Goal: Task Accomplishment & Management: Manage account settings

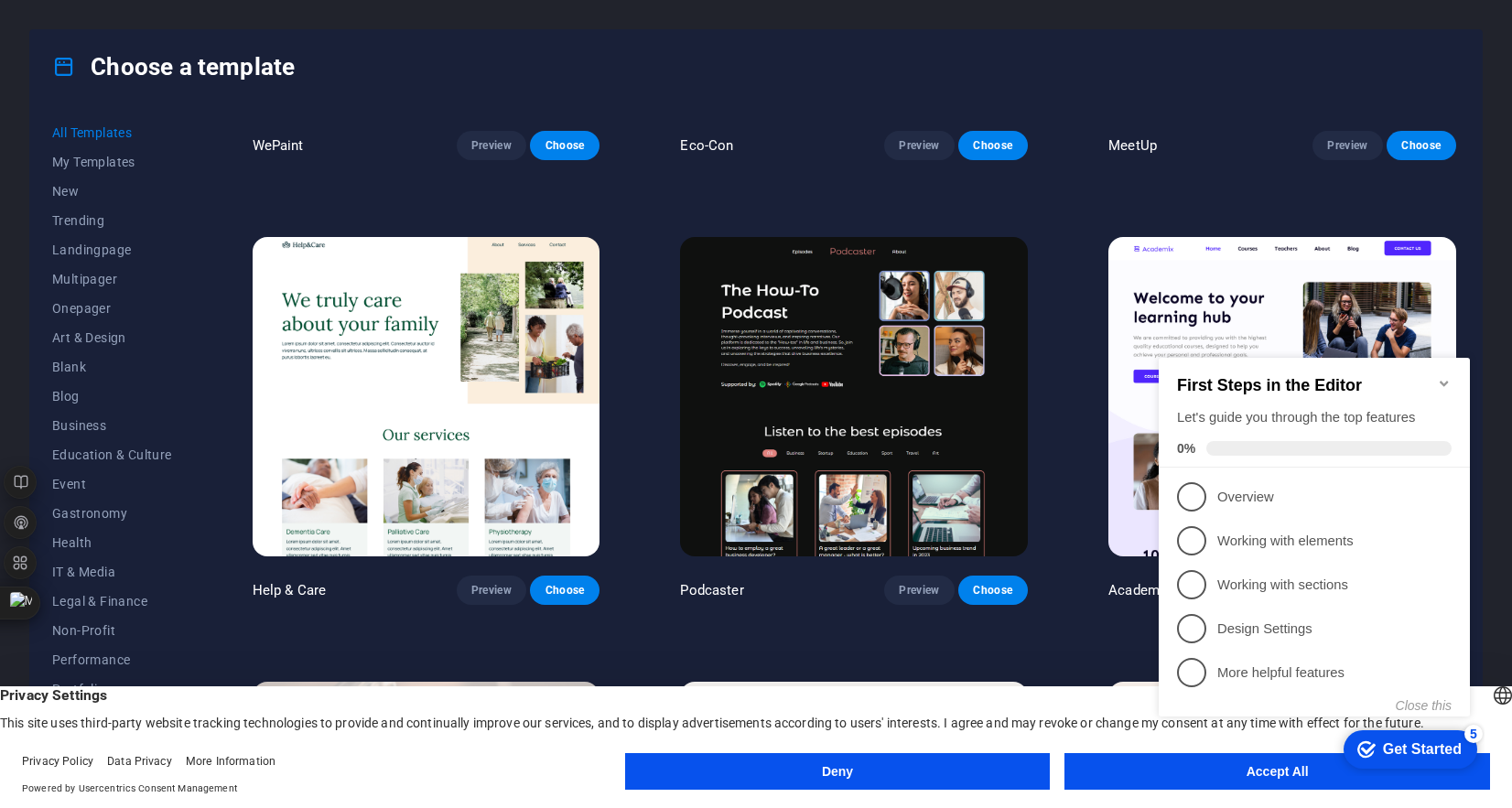
scroll to position [2131, 0]
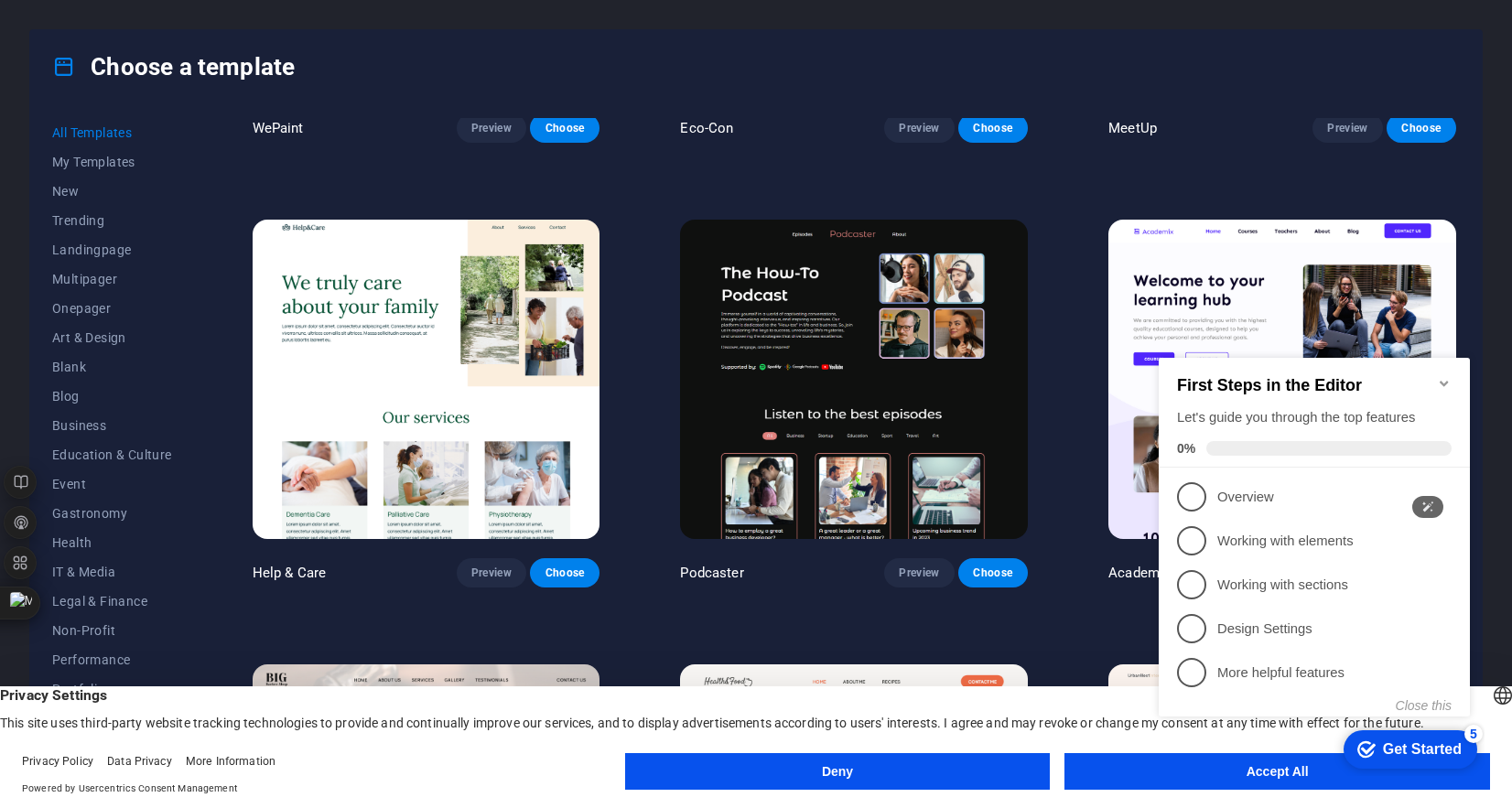
click at [1439, 376] on icon "Minimize checklist" at bounding box center [1444, 383] width 14 height 14
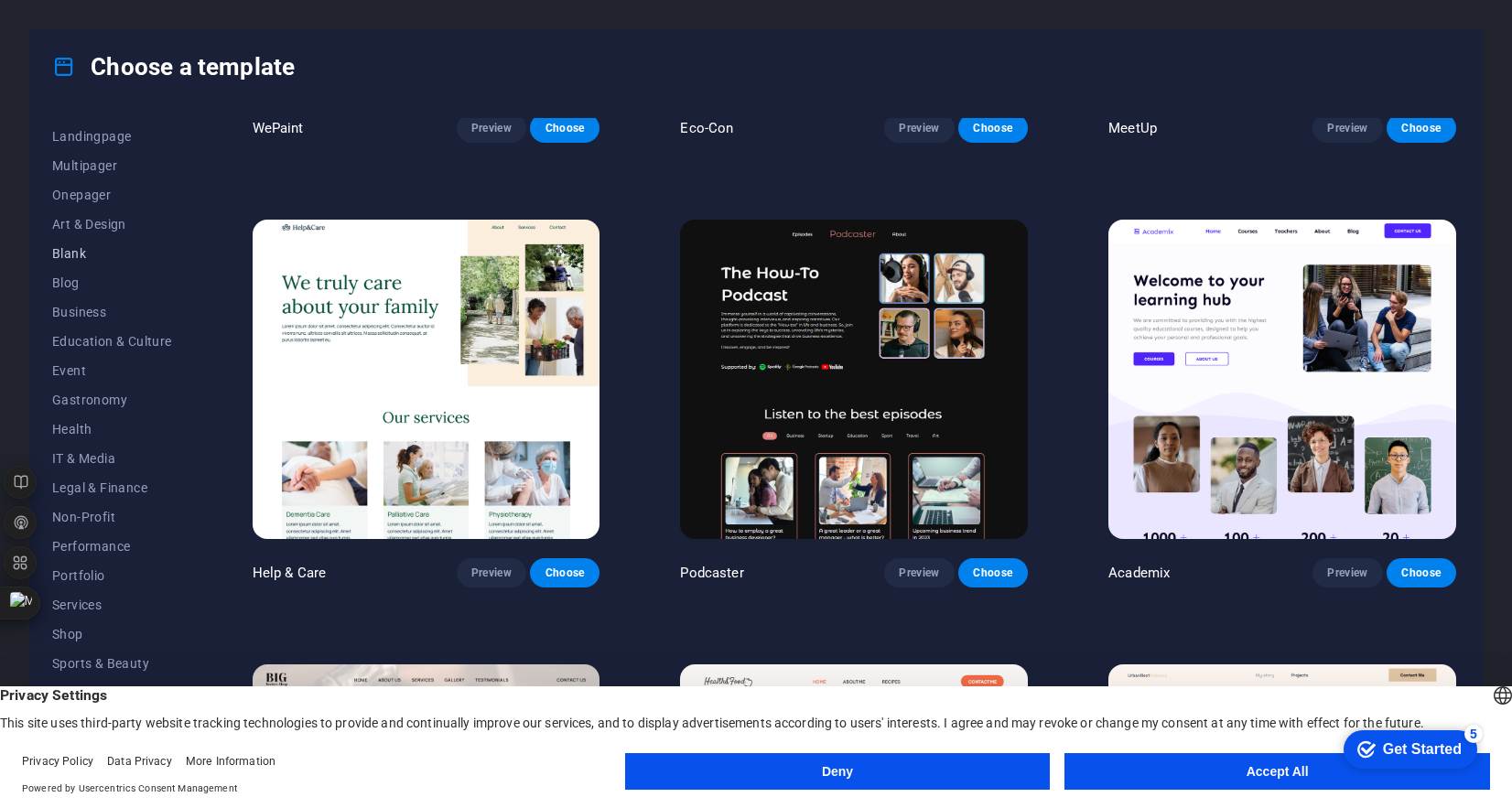
scroll to position [123, 0]
click at [1252, 777] on button "Accept All" at bounding box center [1277, 771] width 425 height 37
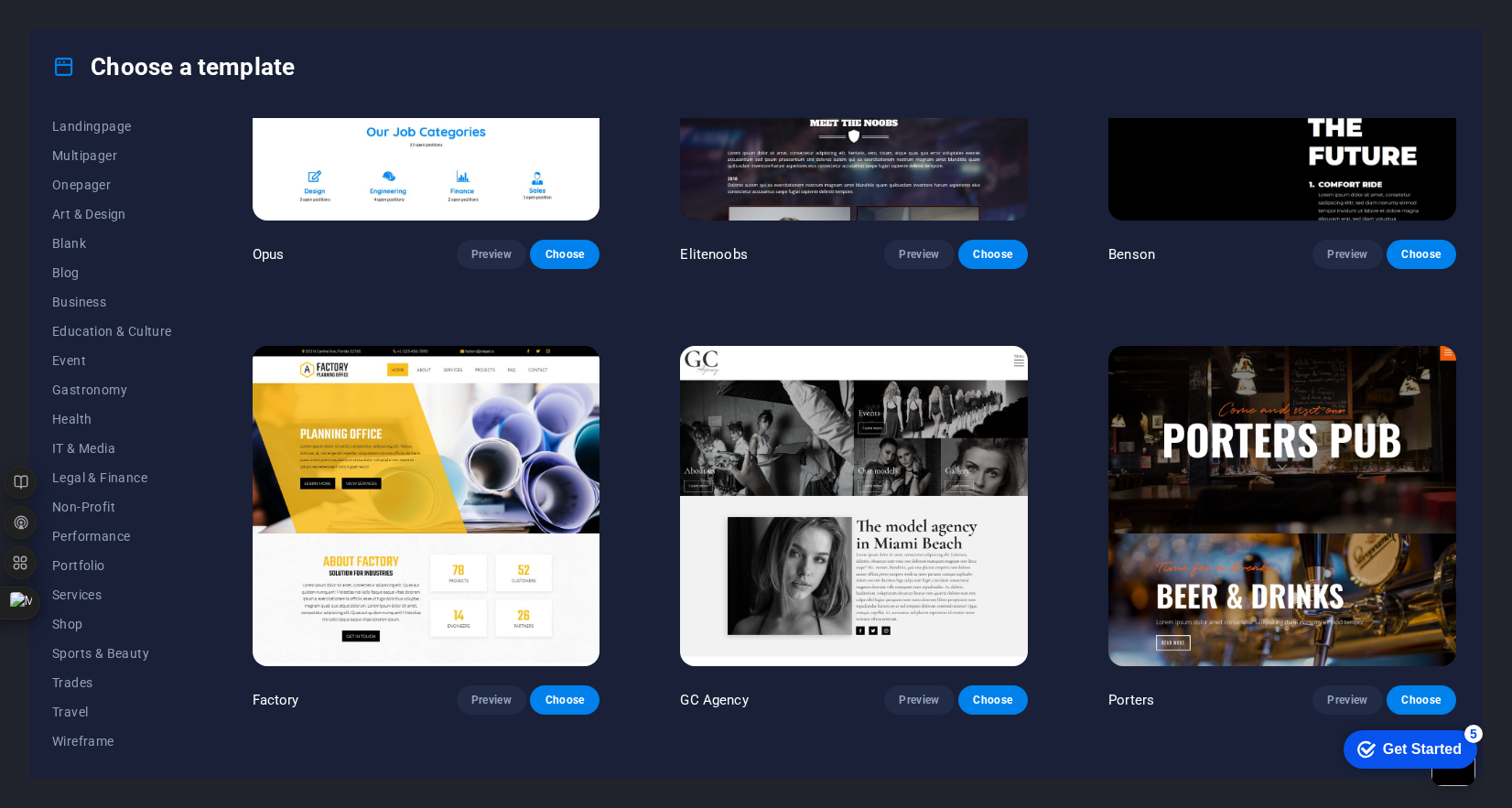
scroll to position [17152, 0]
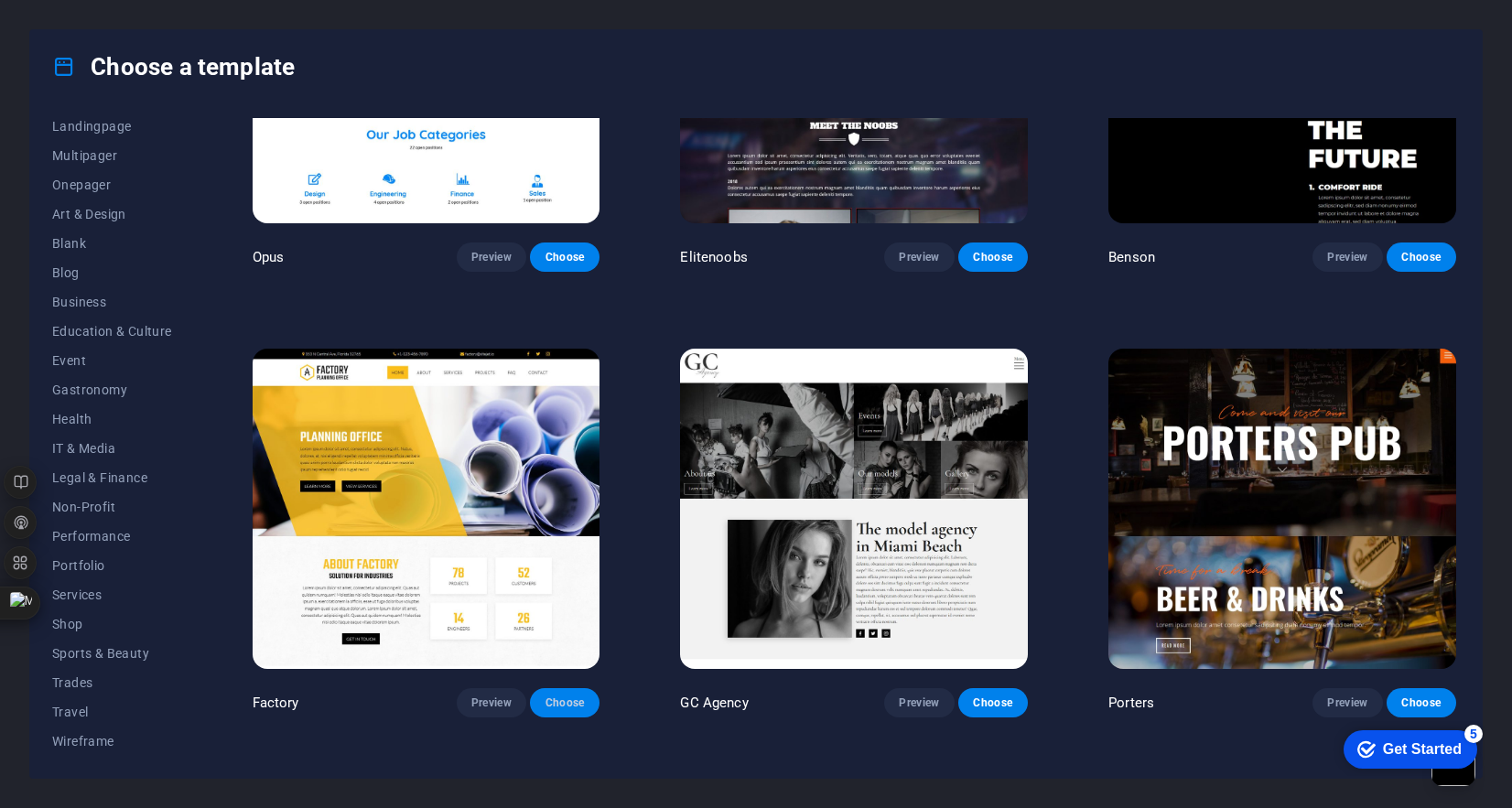
click at [576, 695] on span "Choose" at bounding box center [565, 702] width 40 height 14
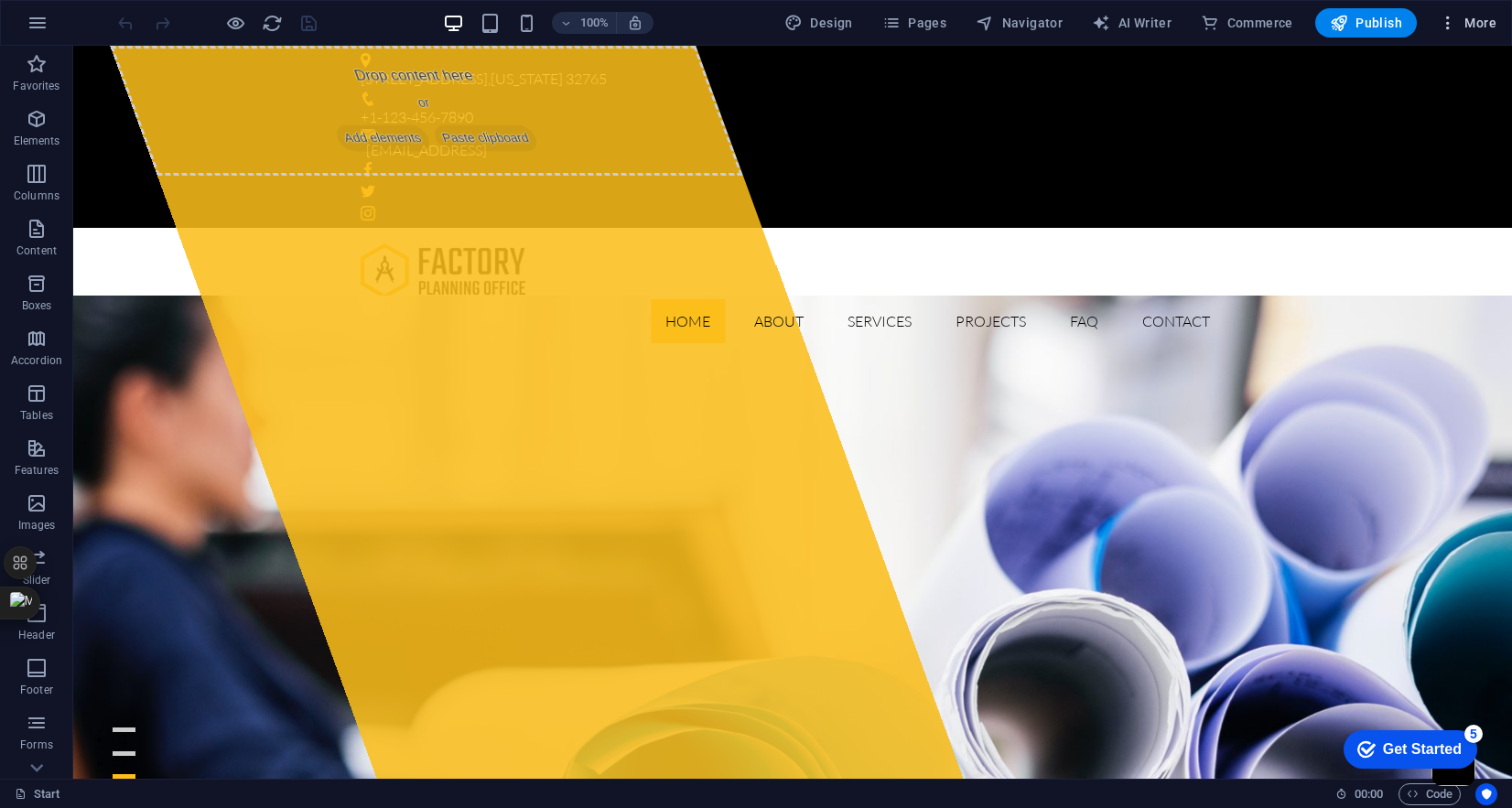
click at [1474, 30] on span "More" at bounding box center [1468, 22] width 58 height 18
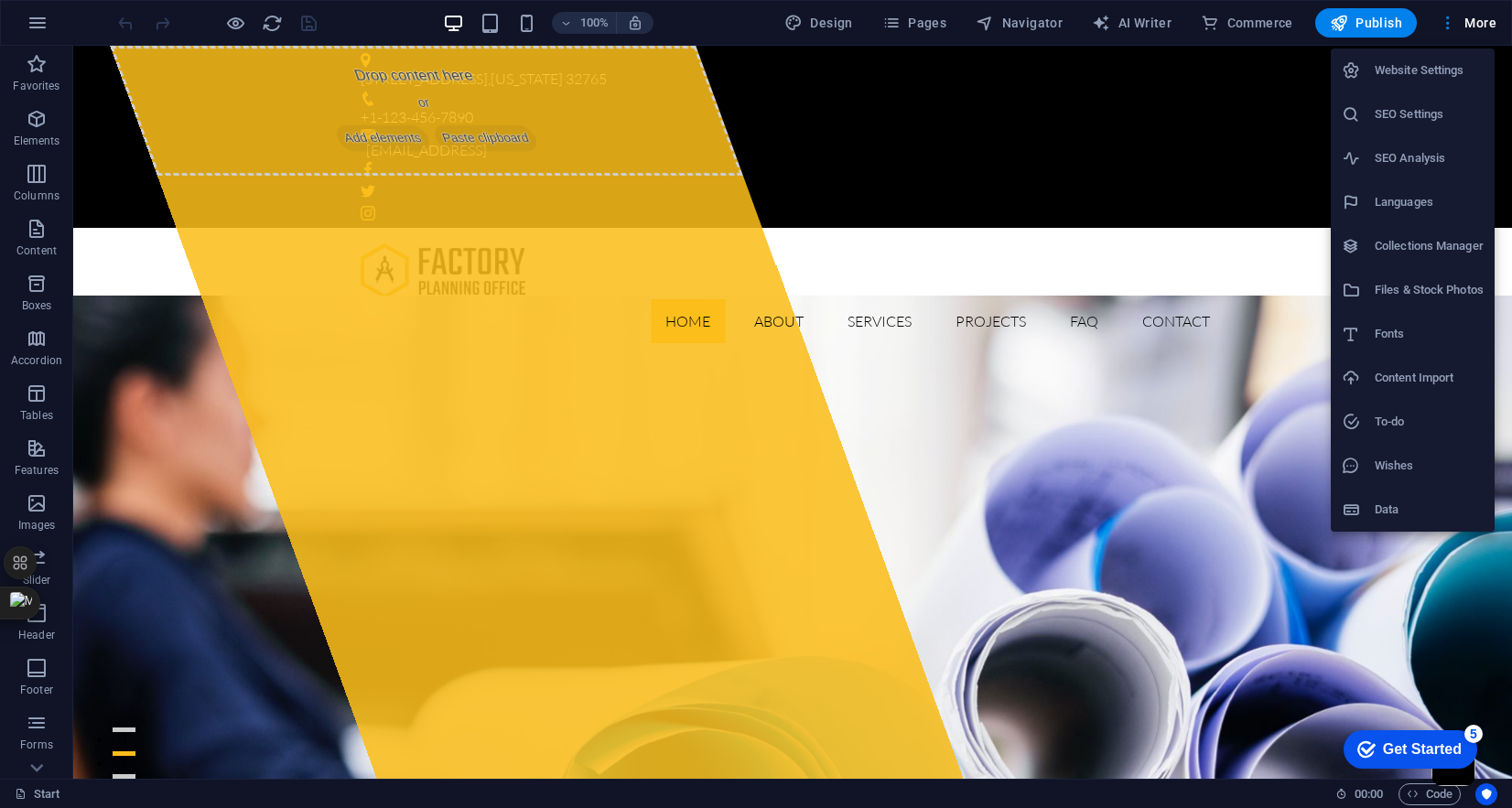
click at [42, 15] on div at bounding box center [756, 404] width 1512 height 808
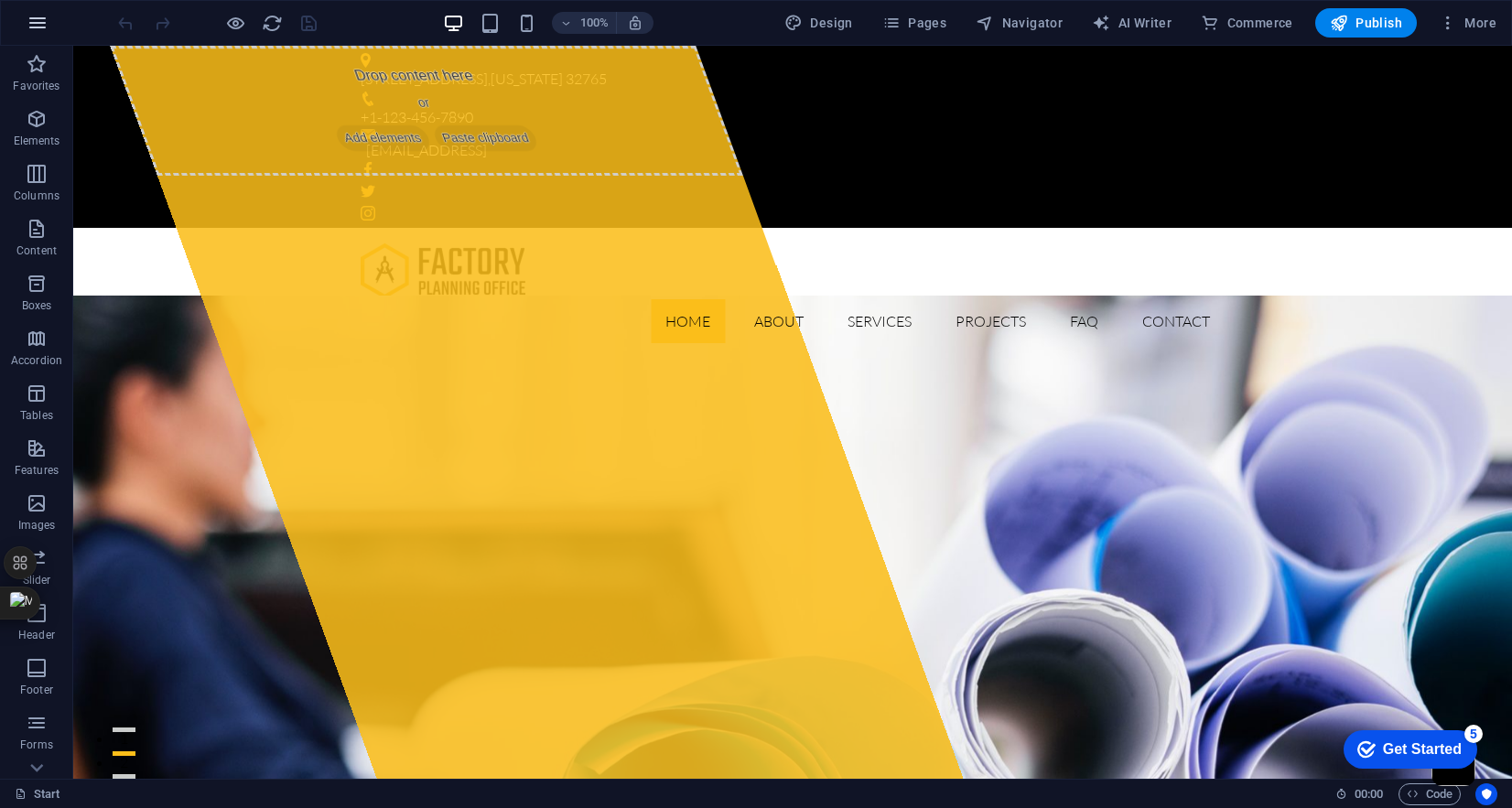
click at [40, 25] on icon "button" at bounding box center [38, 22] width 22 height 22
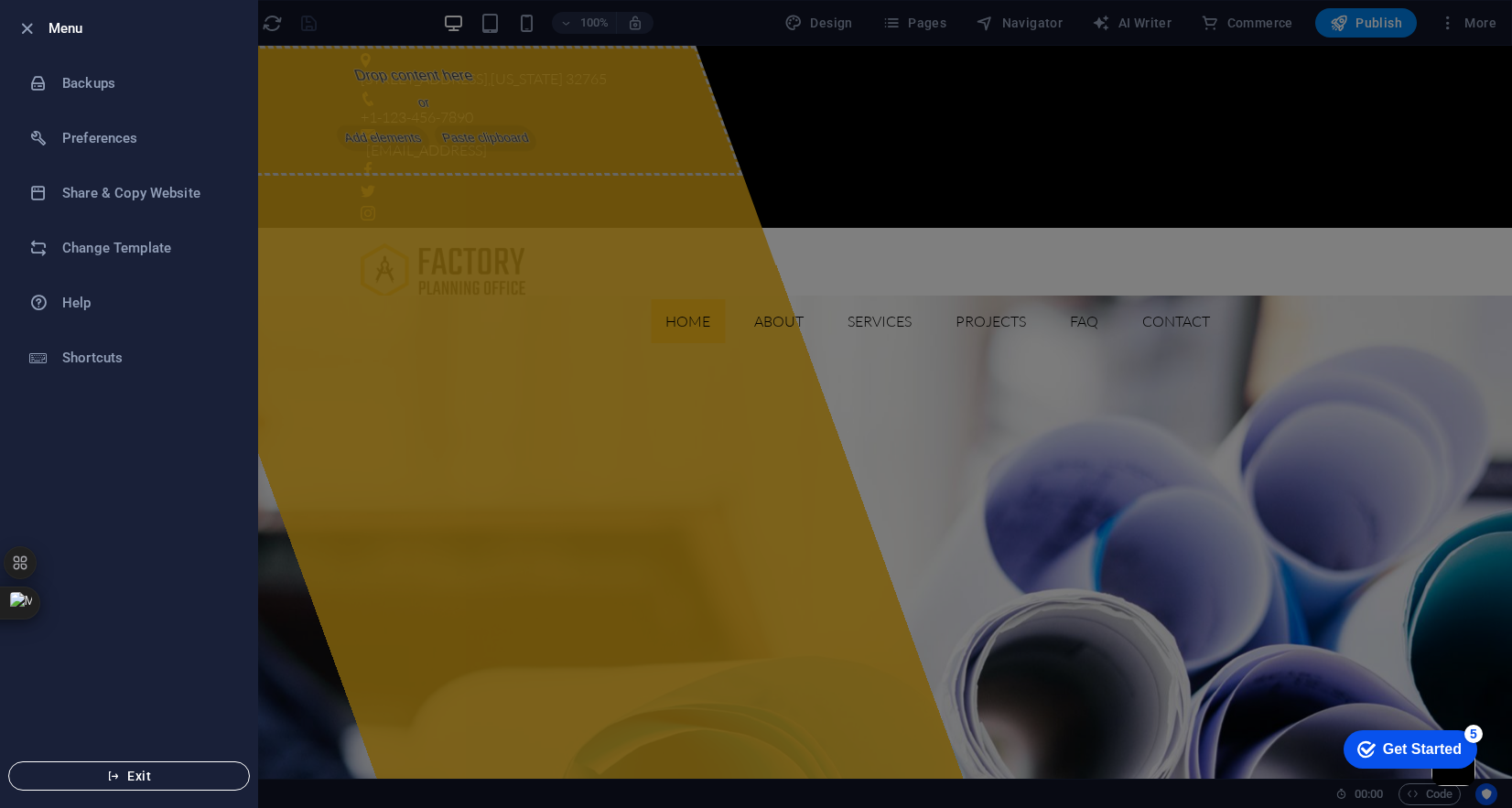
click at [113, 777] on icon "button" at bounding box center [113, 775] width 13 height 13
